Goal: Task Accomplishment & Management: Manage account settings

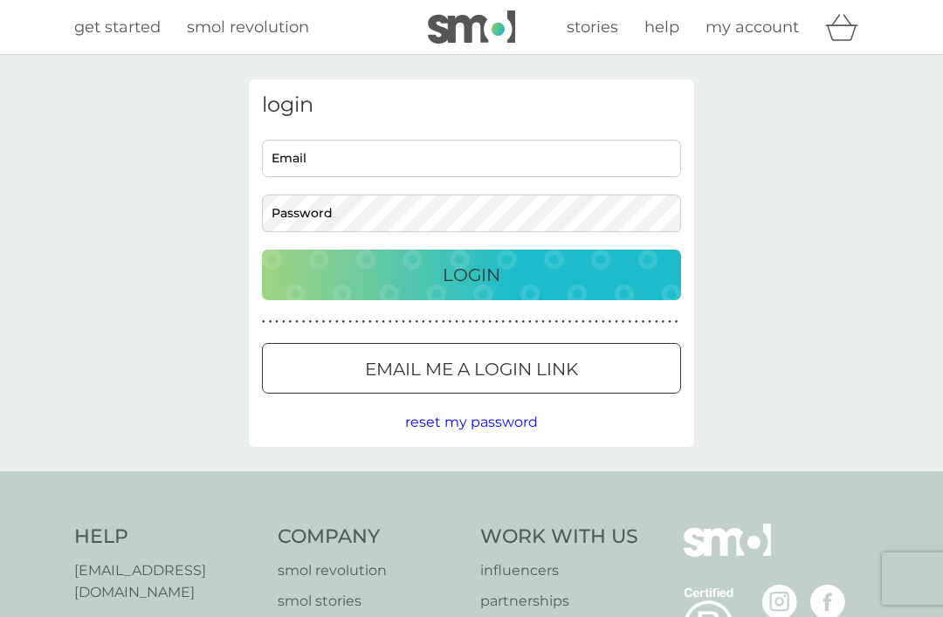
click at [351, 155] on input "Email" at bounding box center [471, 159] width 419 height 38
type input "[PERSON_NAME][EMAIL_ADDRESS][PERSON_NAME][DOMAIN_NAME]"
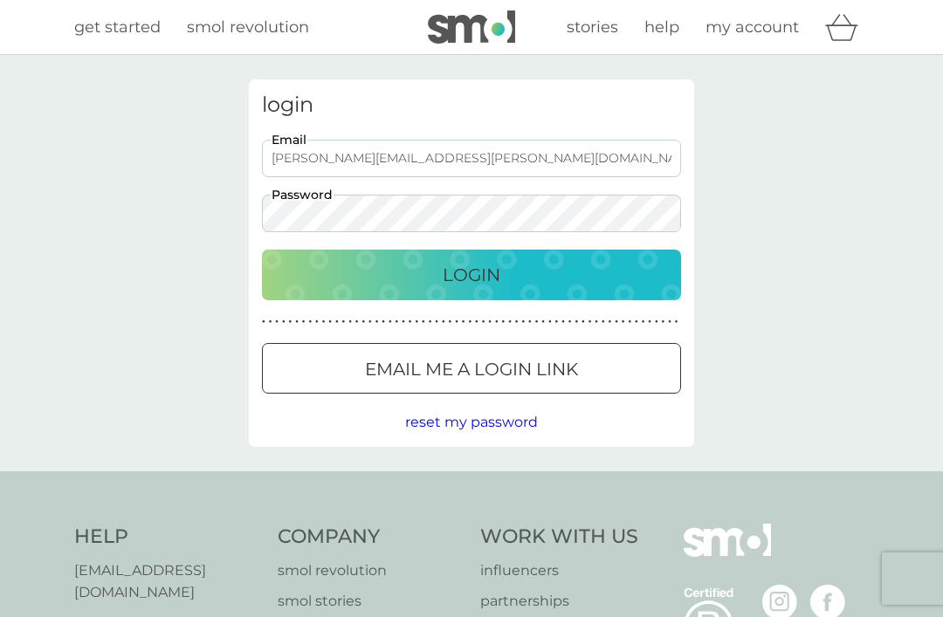
click at [471, 274] on button "Login" at bounding box center [471, 275] width 419 height 51
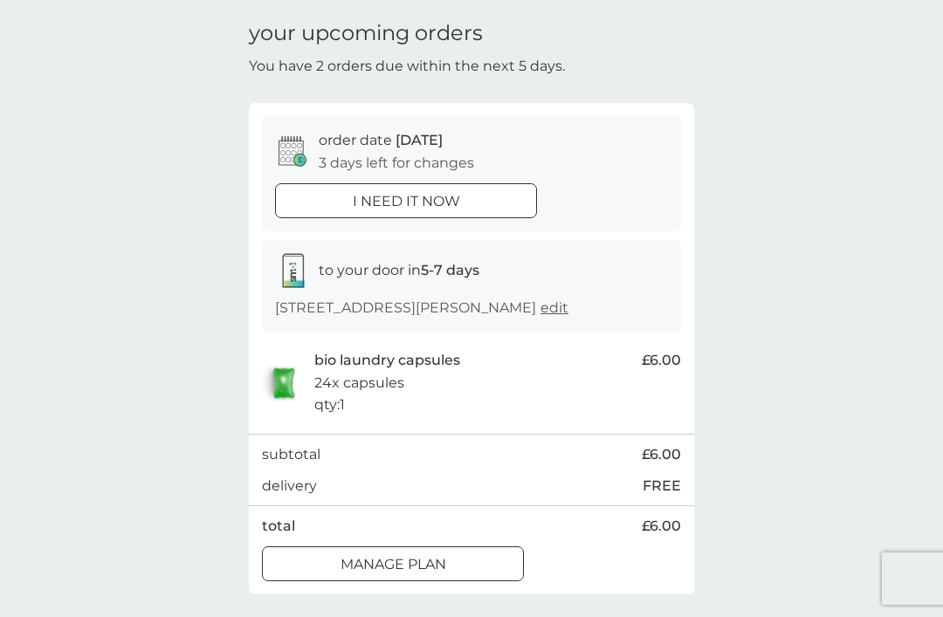
scroll to position [65, 0]
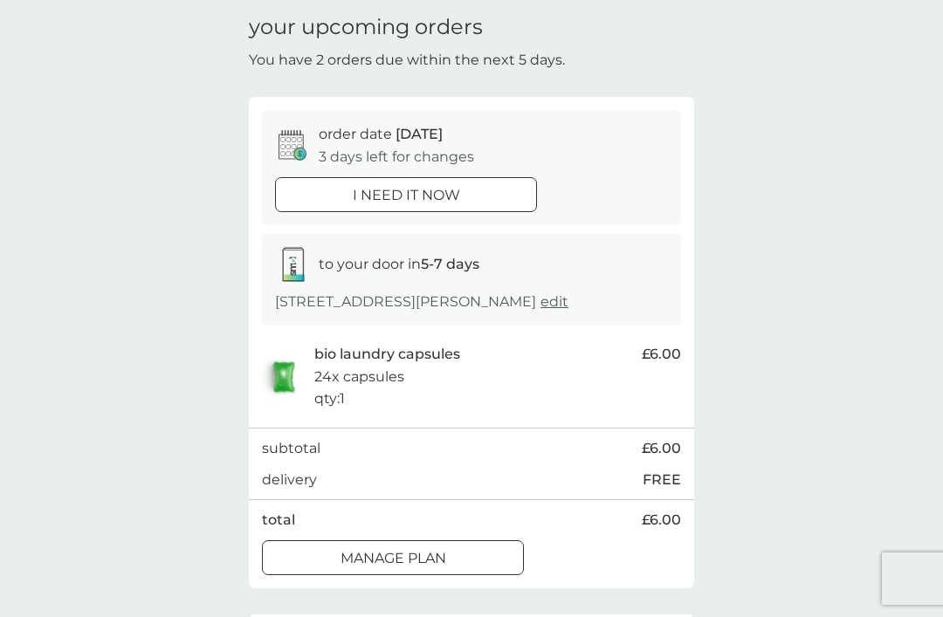
click at [429, 549] on p "Manage plan" at bounding box center [394, 558] width 106 height 23
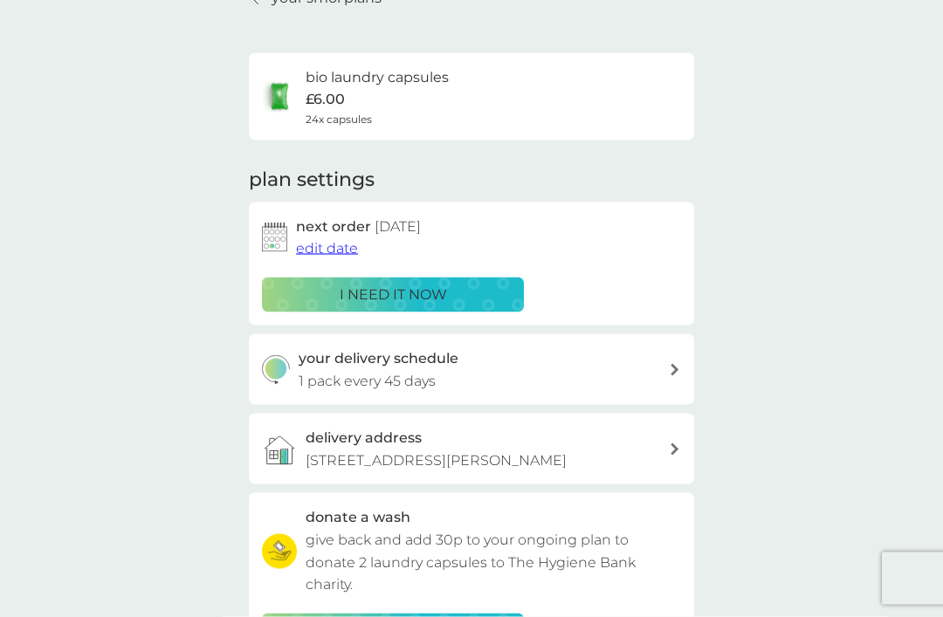
scroll to position [93, 0]
click at [452, 372] on div "your delivery schedule 1 pack every 45 days" at bounding box center [484, 369] width 371 height 45
select select "42"
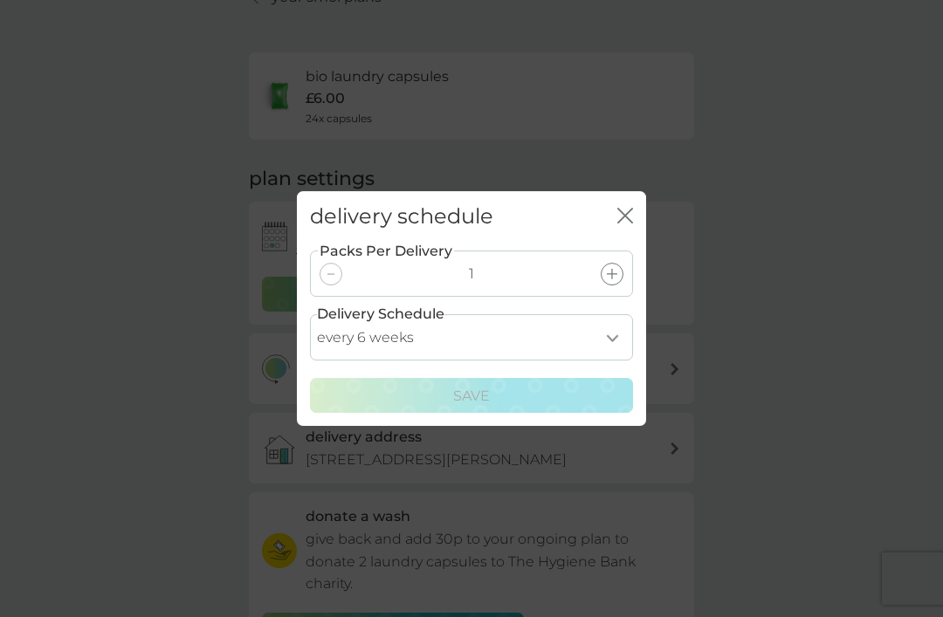
click at [623, 223] on icon "close" at bounding box center [621, 216] width 7 height 14
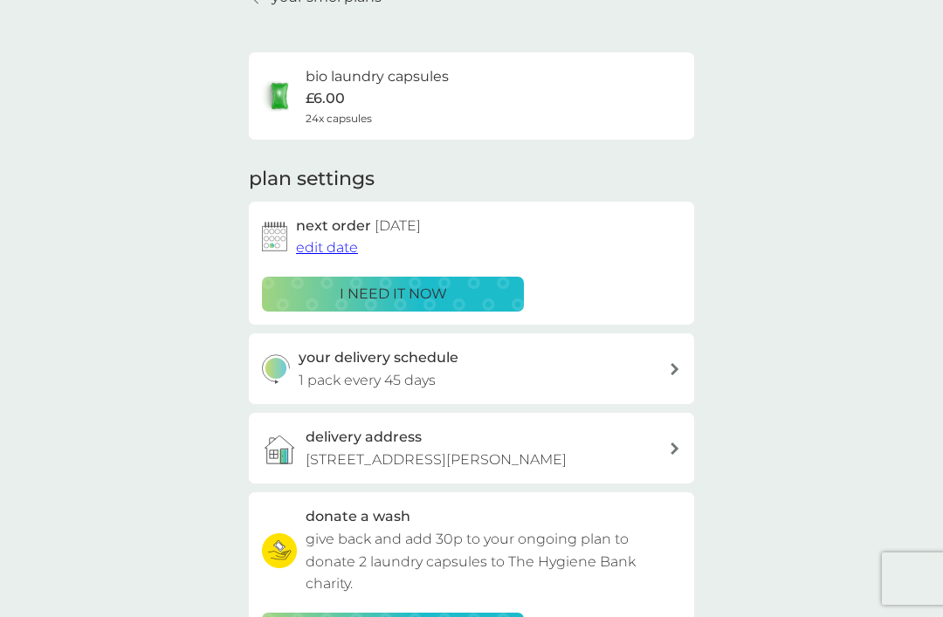
click at [320, 243] on span "edit date" at bounding box center [327, 247] width 62 height 17
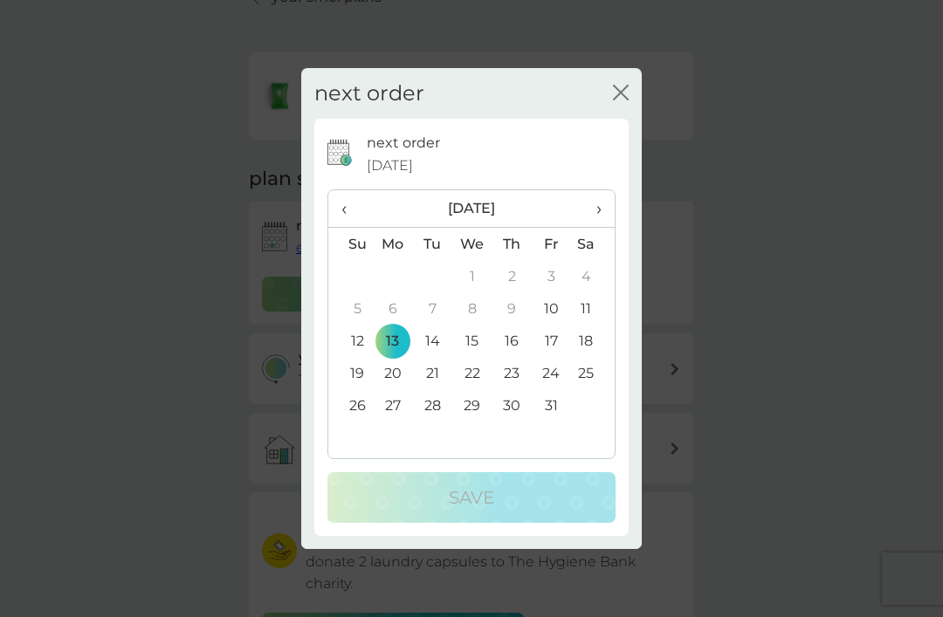
click at [397, 422] on td "27" at bounding box center [393, 405] width 40 height 32
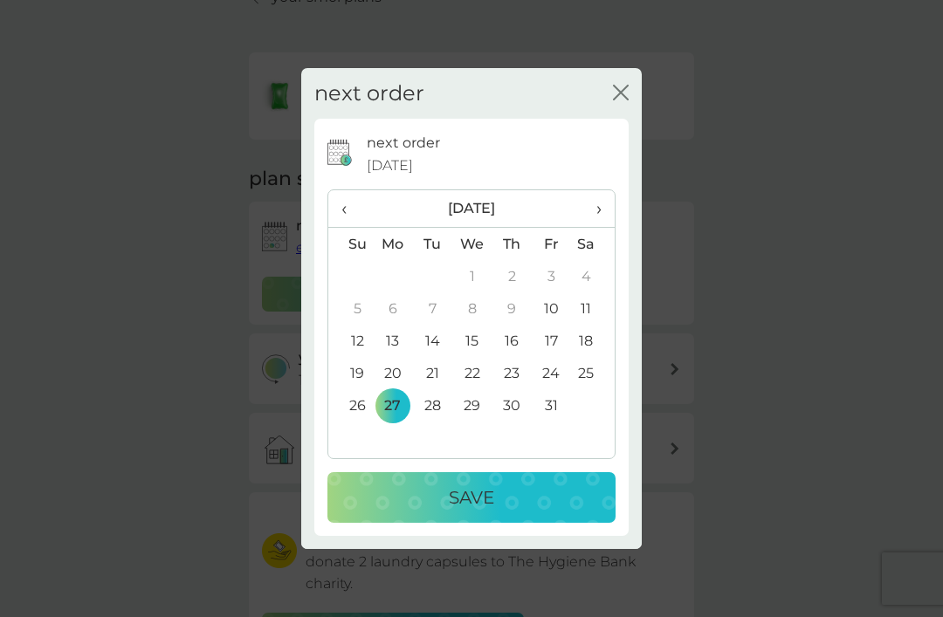
click at [477, 512] on p "Save" at bounding box center [471, 498] width 45 height 28
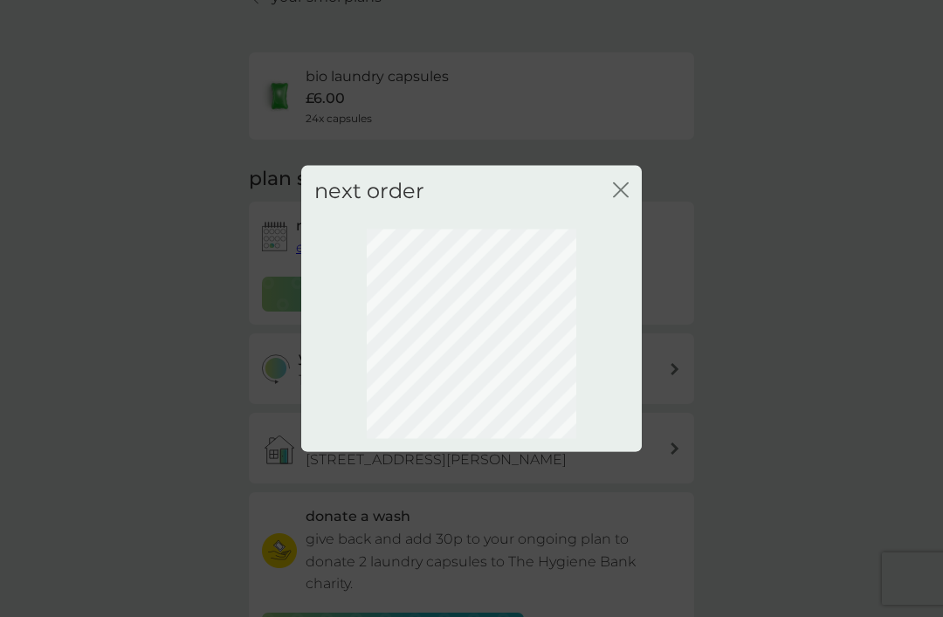
scroll to position [58, 0]
